Goal: Task Accomplishment & Management: Manage account settings

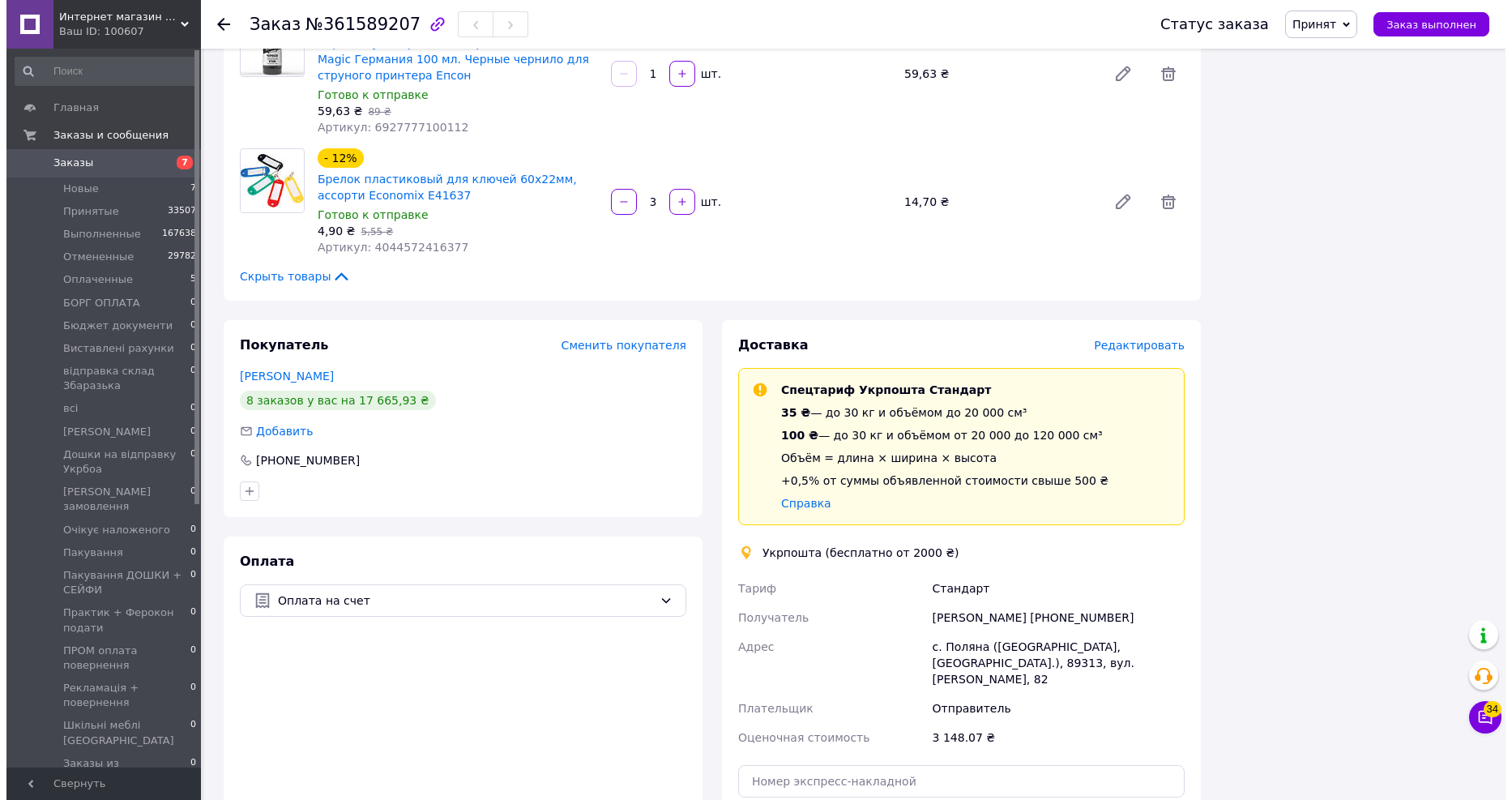
scroll to position [1090, 0]
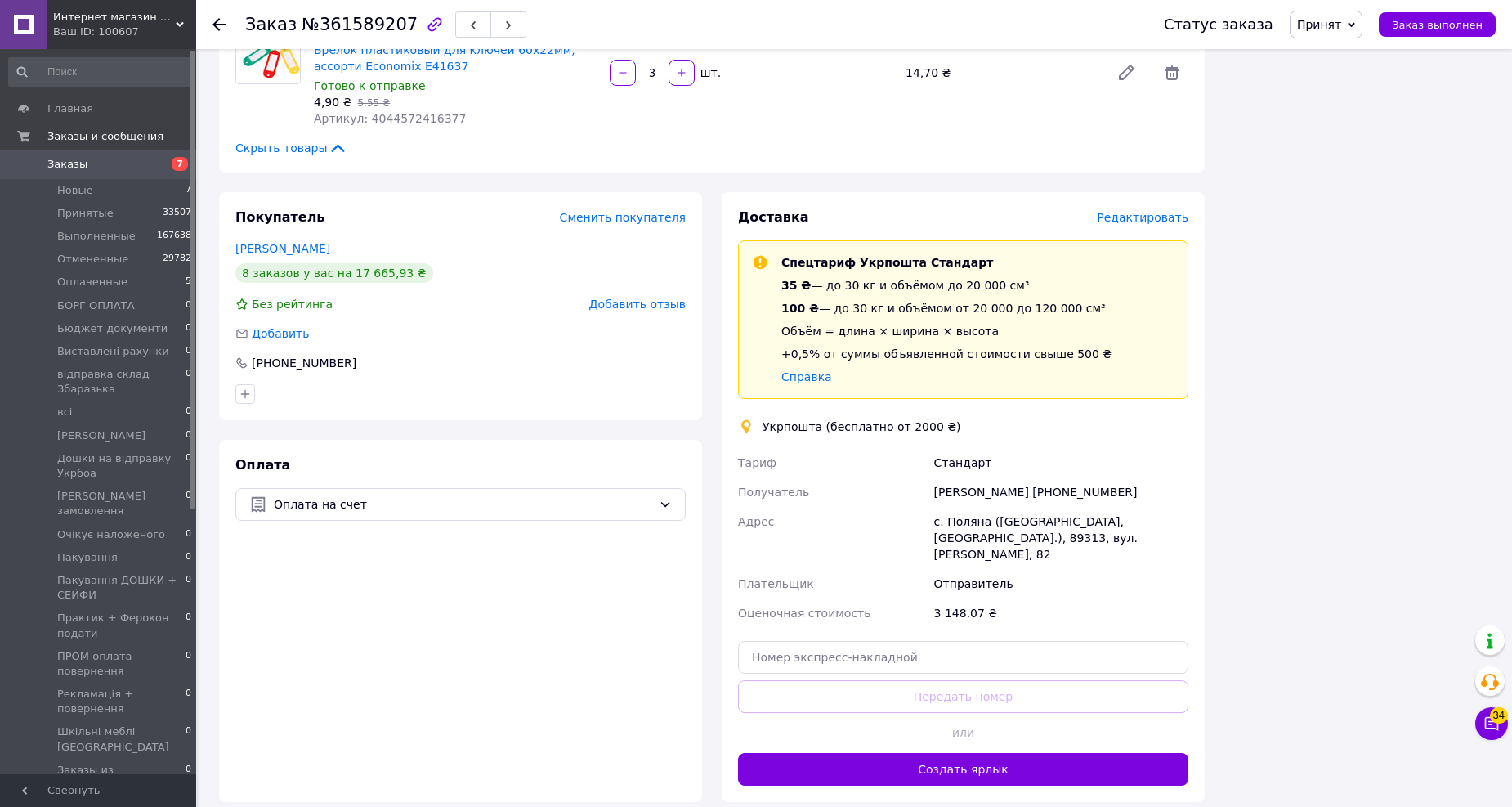
click at [1170, 211] on span "Редактировать" at bounding box center [1143, 218] width 92 height 13
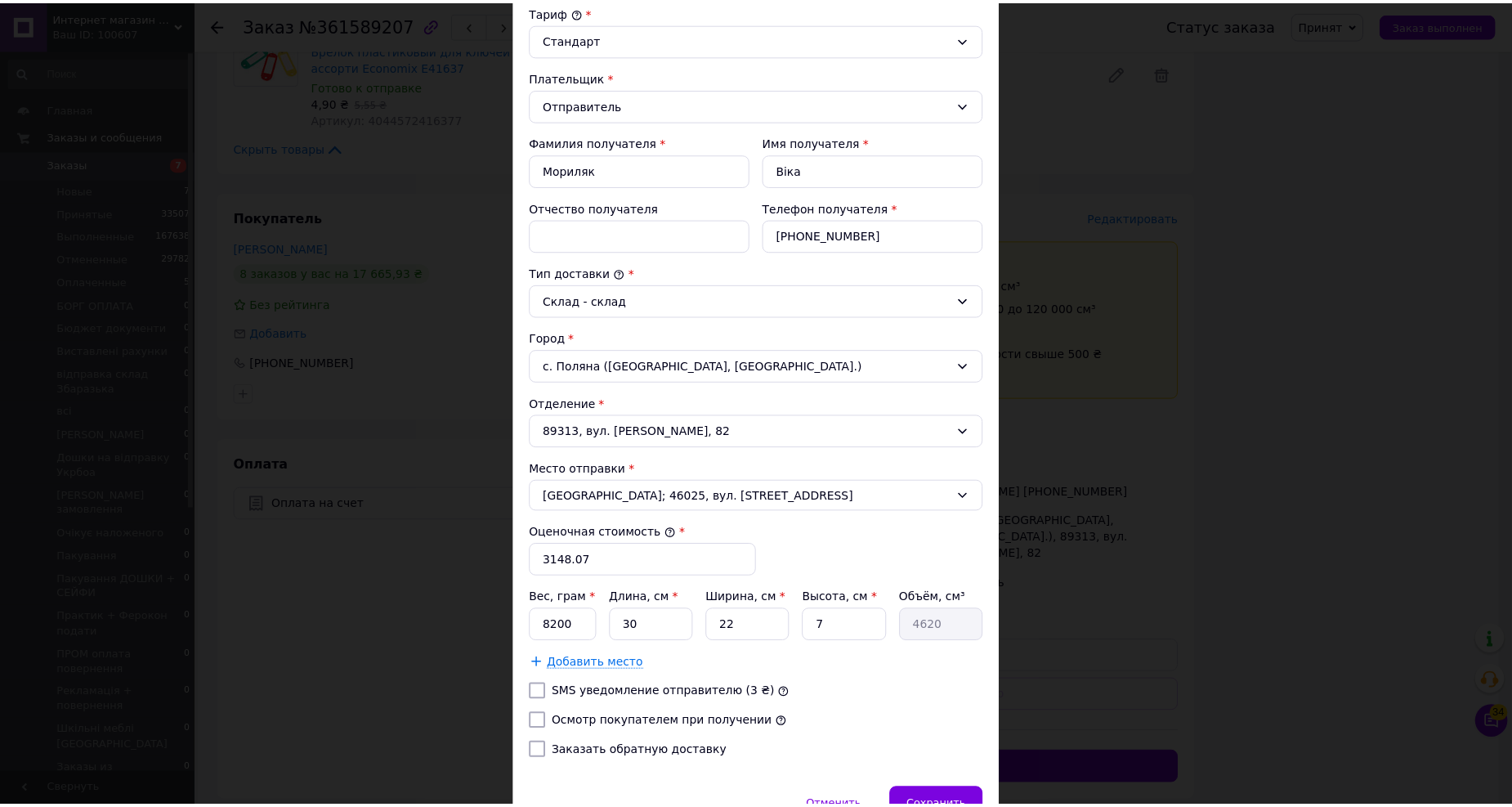
scroll to position [275, 0]
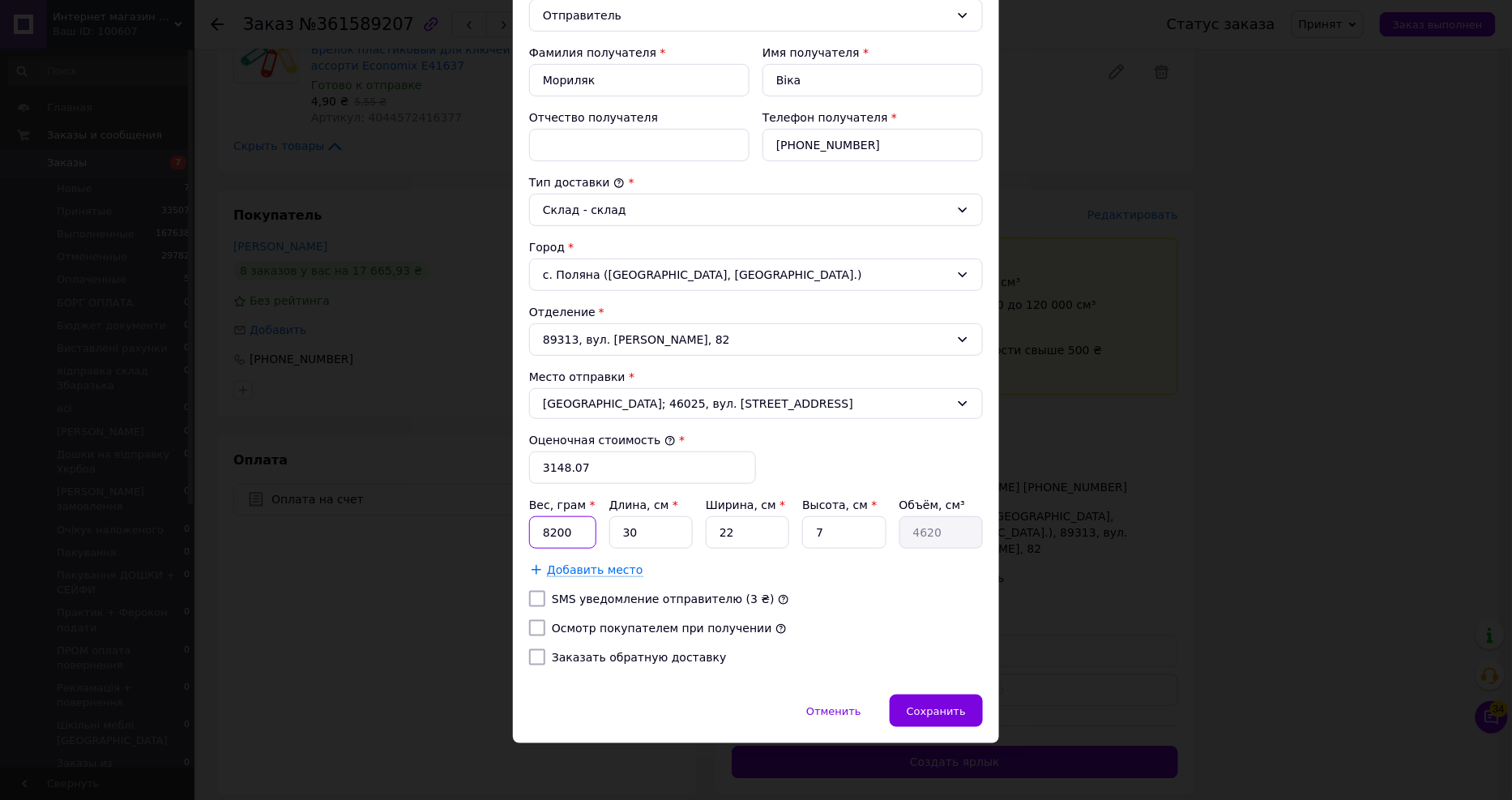
drag, startPoint x: 577, startPoint y: 536, endPoint x: 528, endPoint y: 530, distance: 49.4
click at [529, 530] on input "8200" at bounding box center [562, 532] width 67 height 32
type input "10800"
drag, startPoint x: 733, startPoint y: 539, endPoint x: 702, endPoint y: 529, distance: 32.6
click at [706, 529] on input "22" at bounding box center [747, 532] width 83 height 32
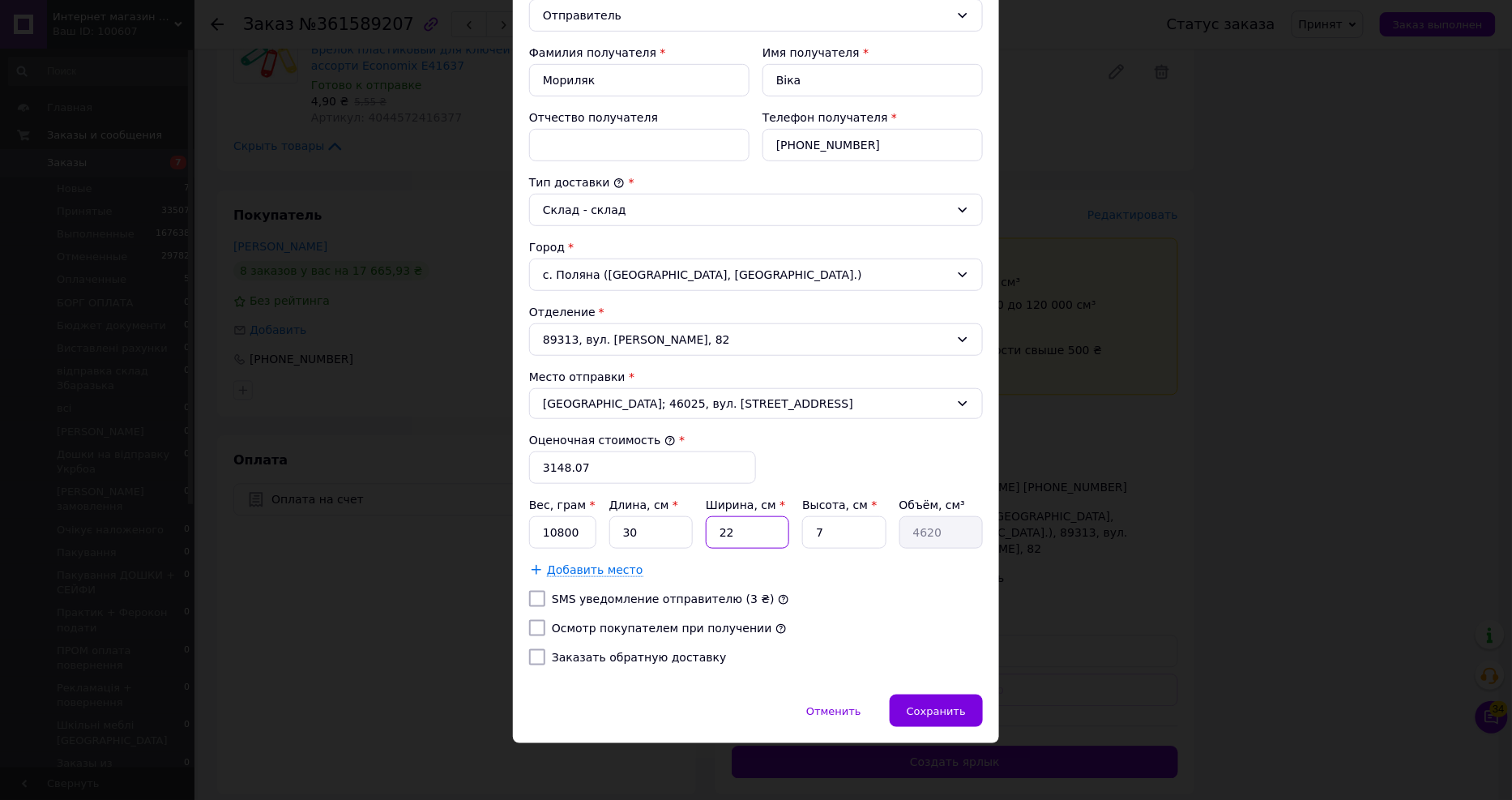
type input "4"
type input "840"
type input "45"
type input "9450"
type input "45"
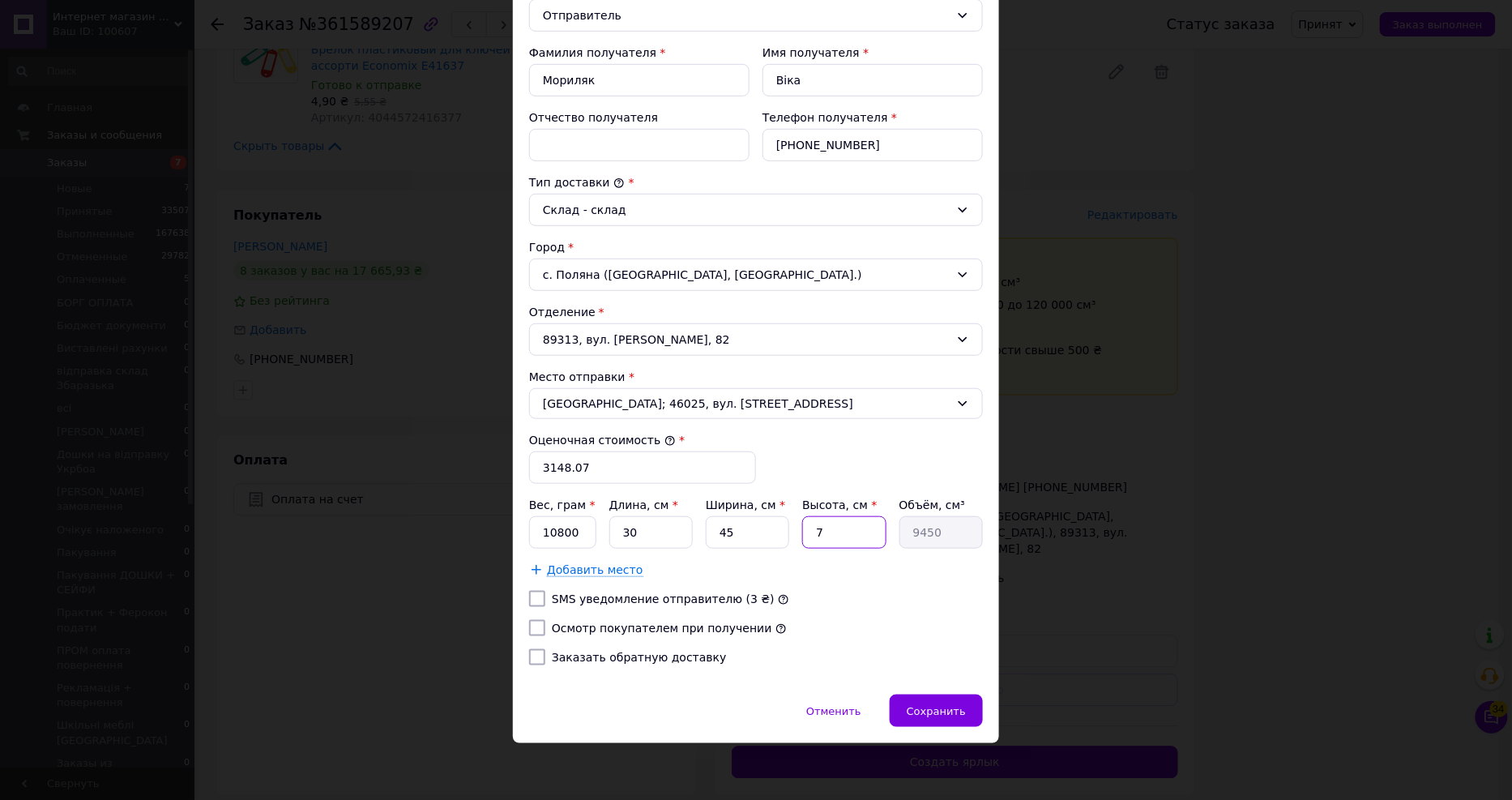
drag, startPoint x: 833, startPoint y: 535, endPoint x: 804, endPoint y: 522, distance: 31.8
click at [804, 523] on input "7" at bounding box center [844, 532] width 83 height 32
type input "2"
type input "2700"
type input "20"
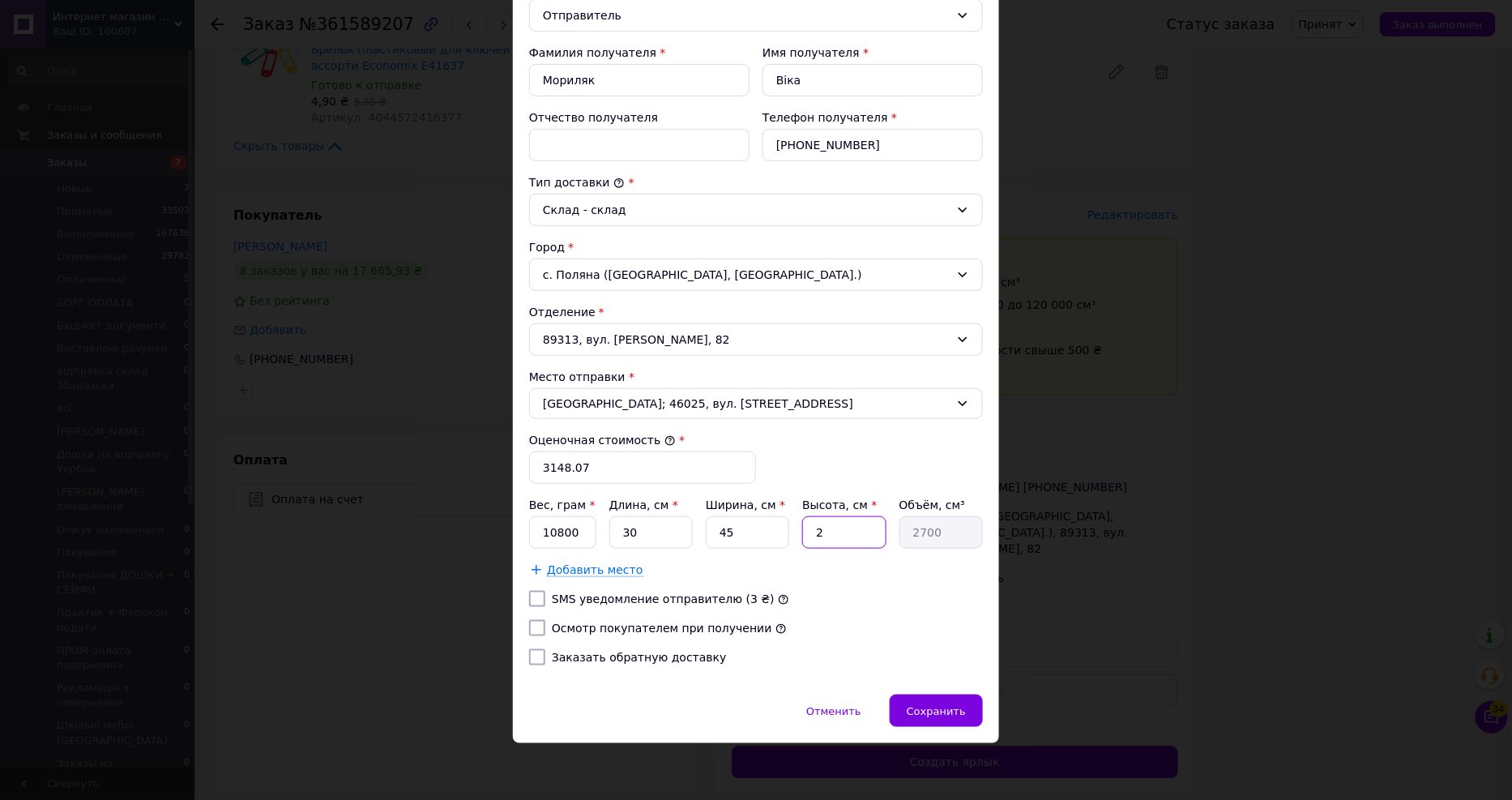
type input "27000"
type input "20"
click at [691, 631] on label "Осмотр покупателем при получении" at bounding box center [662, 628] width 221 height 13
click at [545, 631] on input "Осмотр покупателем при получении" at bounding box center [537, 628] width 17 height 17
checkbox input "true"
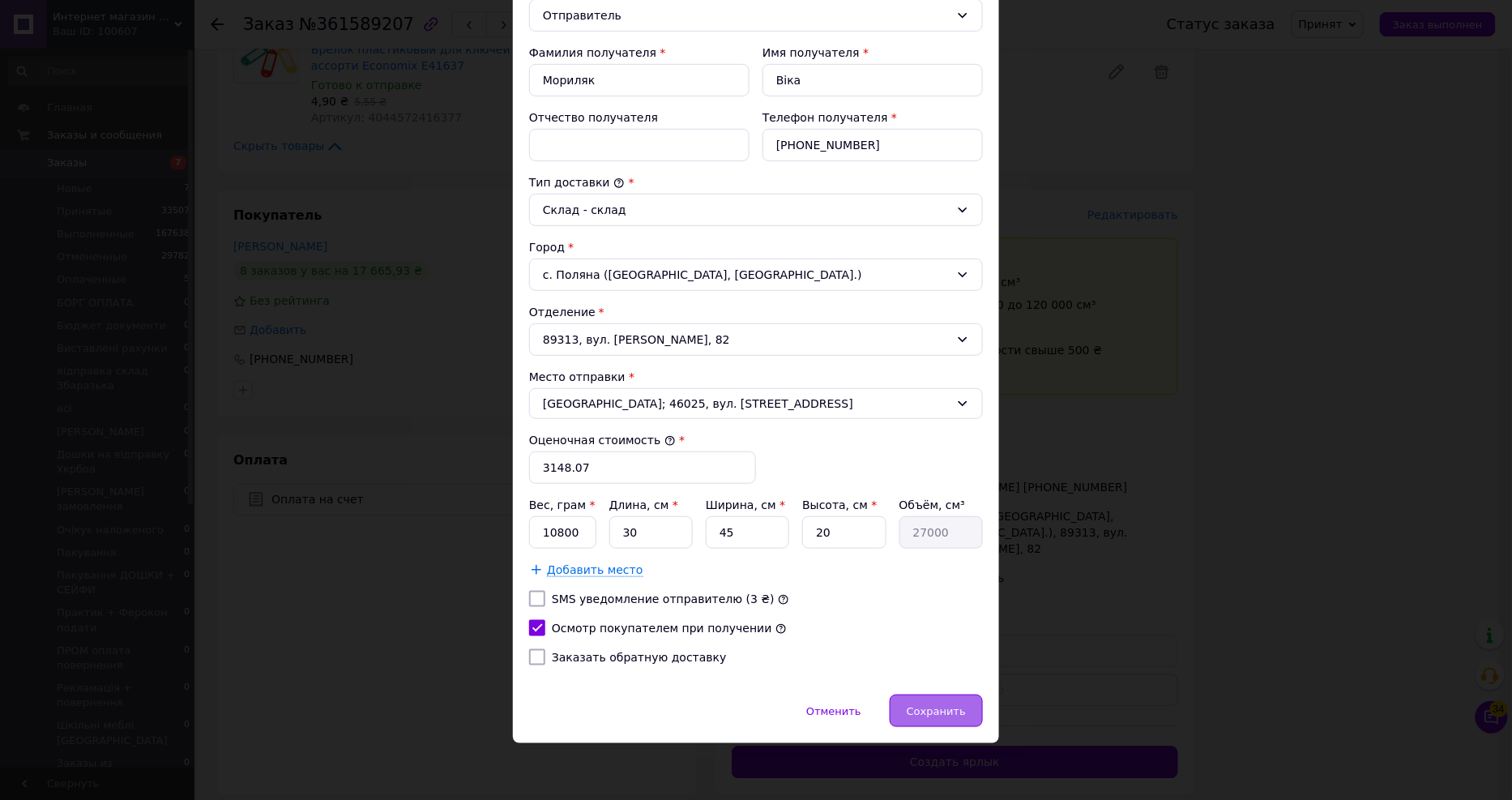
click at [921, 695] on div "Сохранить" at bounding box center [936, 710] width 93 height 32
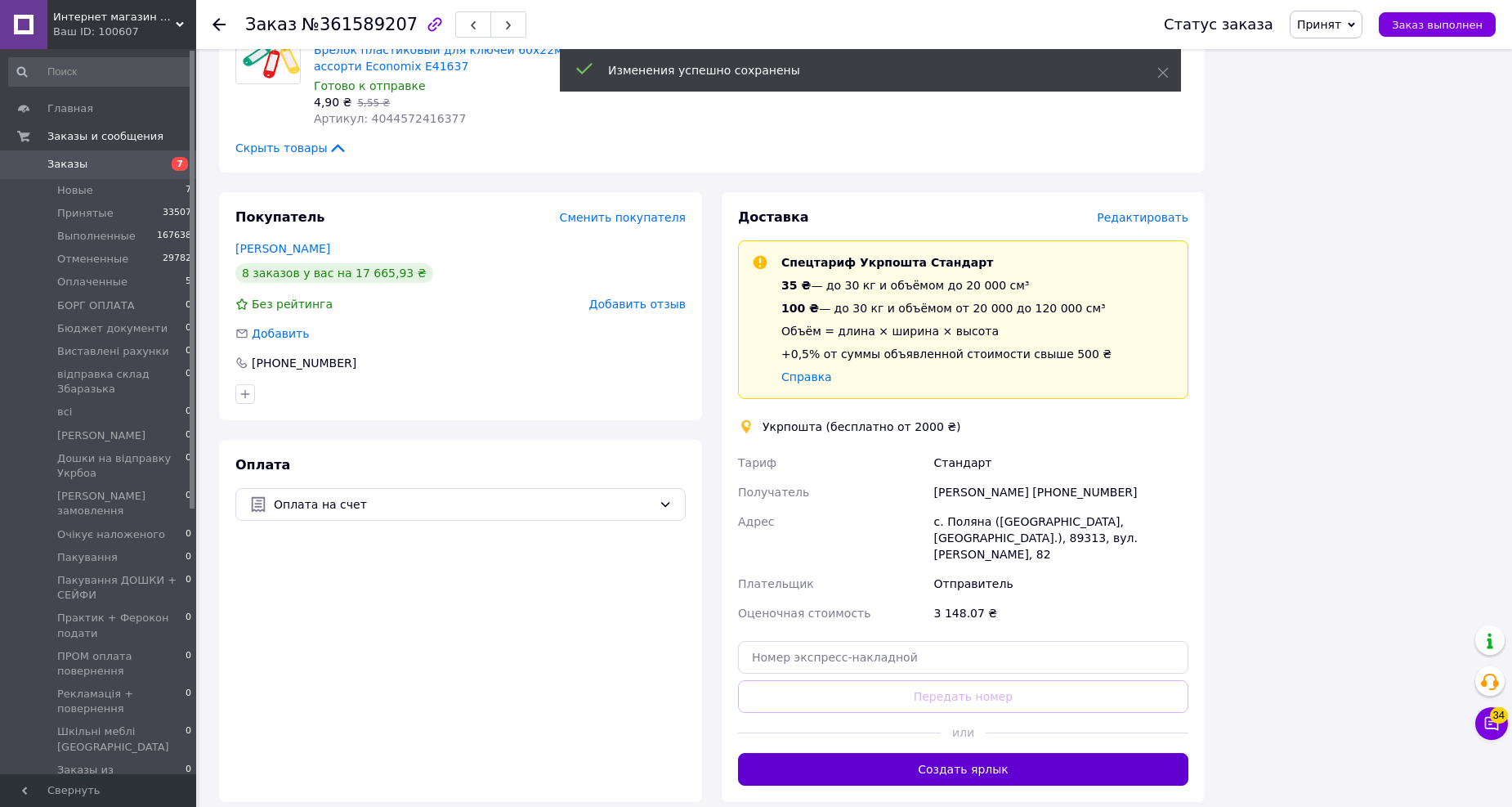
click at [962, 753] on button "Создать ярлык" at bounding box center [964, 769] width 450 height 33
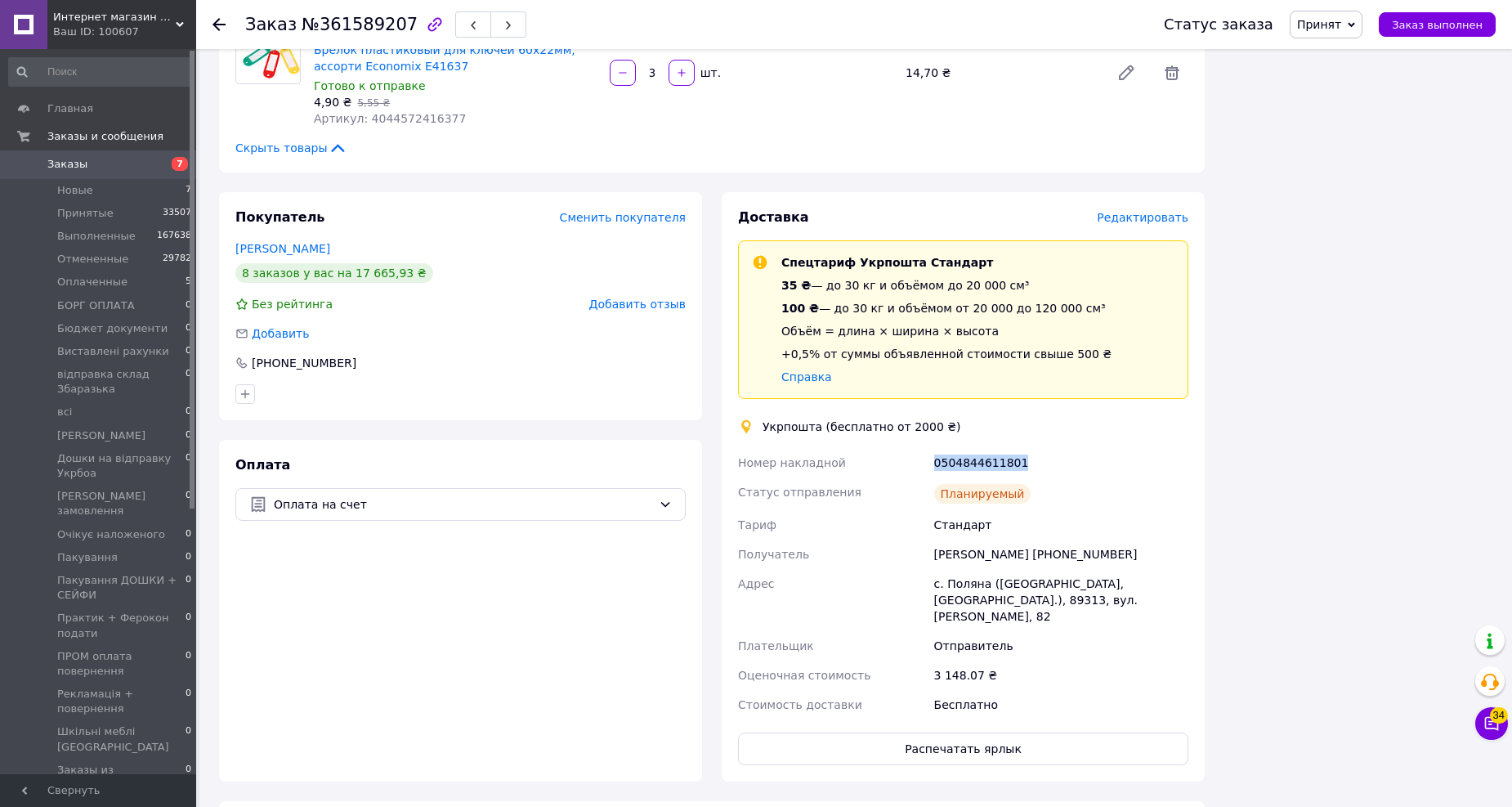
drag, startPoint x: 981, startPoint y: 413, endPoint x: 914, endPoint y: 417, distance: 67.1
click at [914, 448] on div "Номер накладной 0504844611801 Статус отправления Планируемый Тариф Стандарт Пол…" at bounding box center [964, 584] width 457 height 272
copy div "Номер накладной 0504844611801"
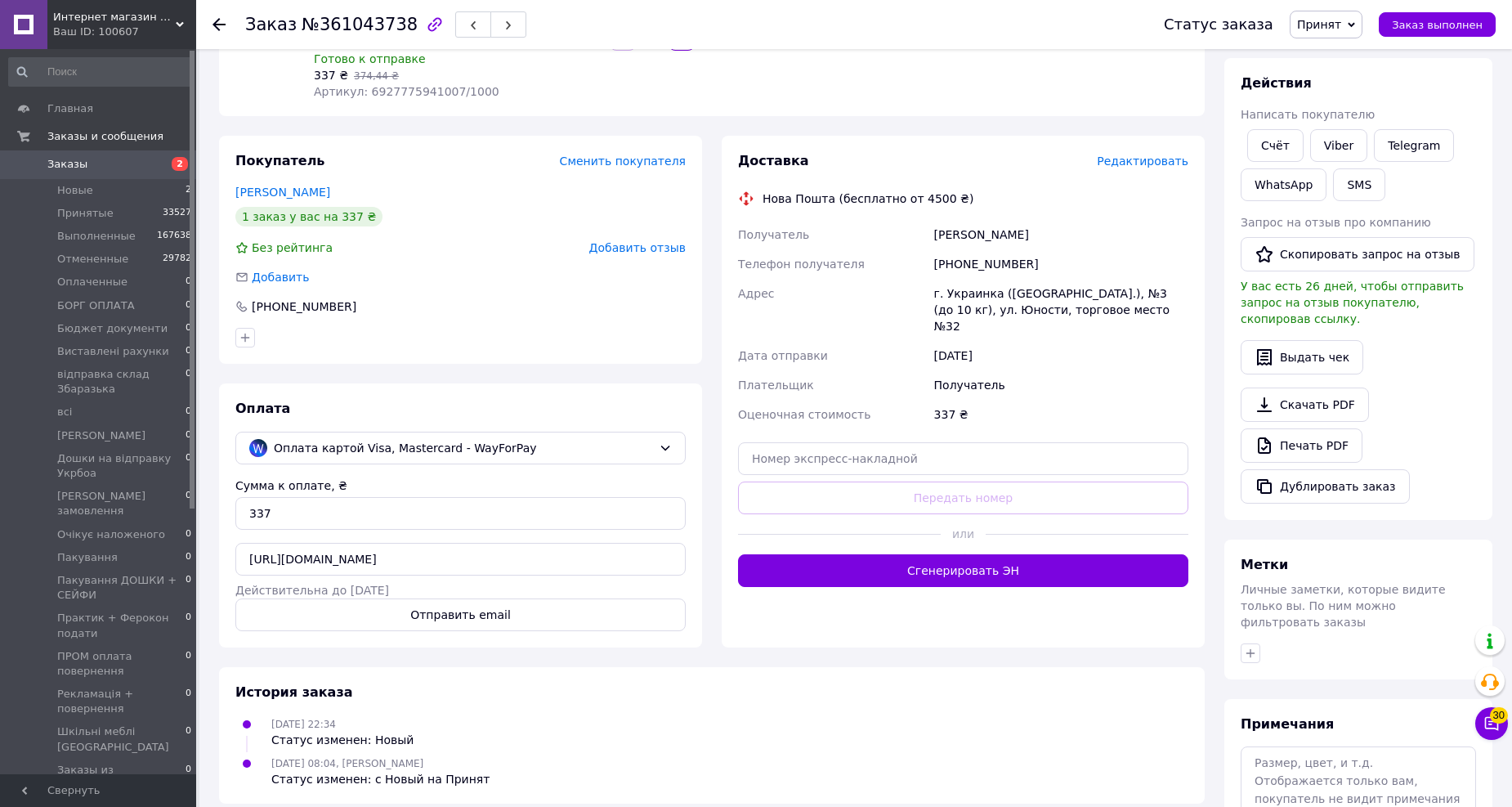
scroll to position [308, 0]
